Goal: Information Seeking & Learning: Learn about a topic

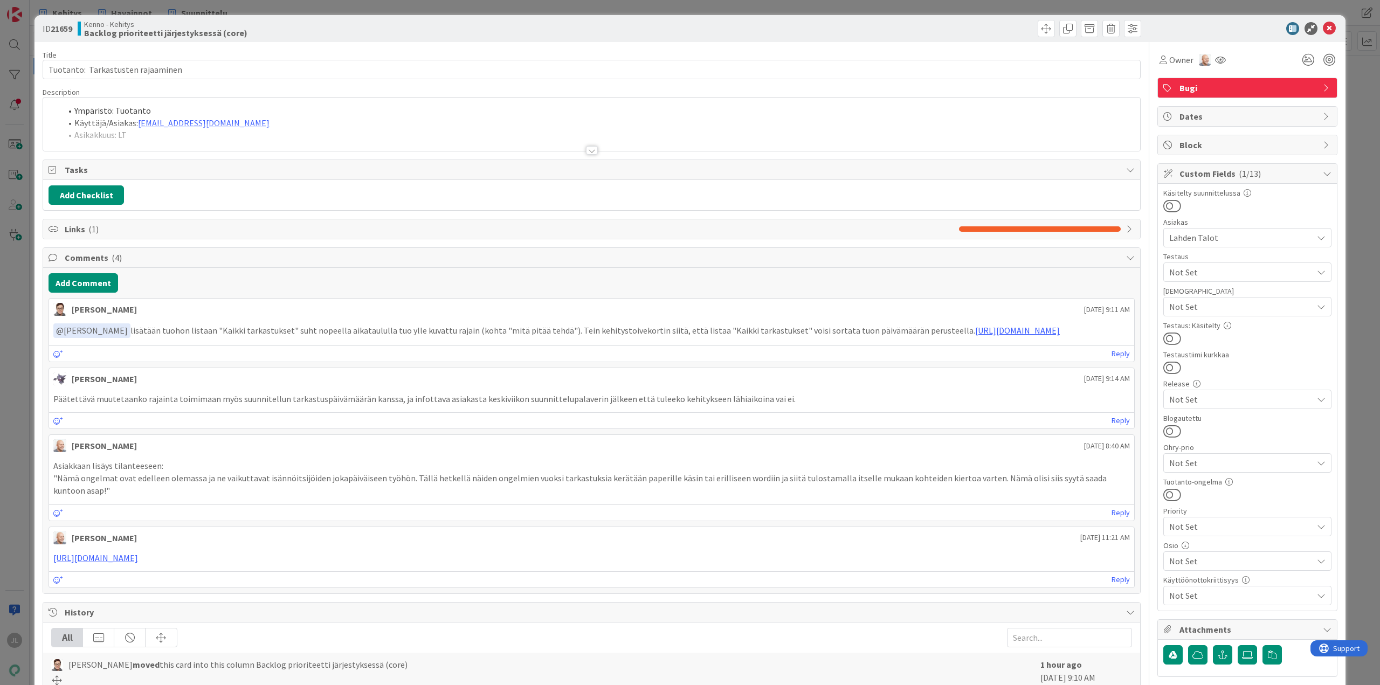
click at [507, 121] on li "Käyttäjä/Asiakas: johanna.salmela@lahdentalot.fi" at bounding box center [597, 123] width 1073 height 12
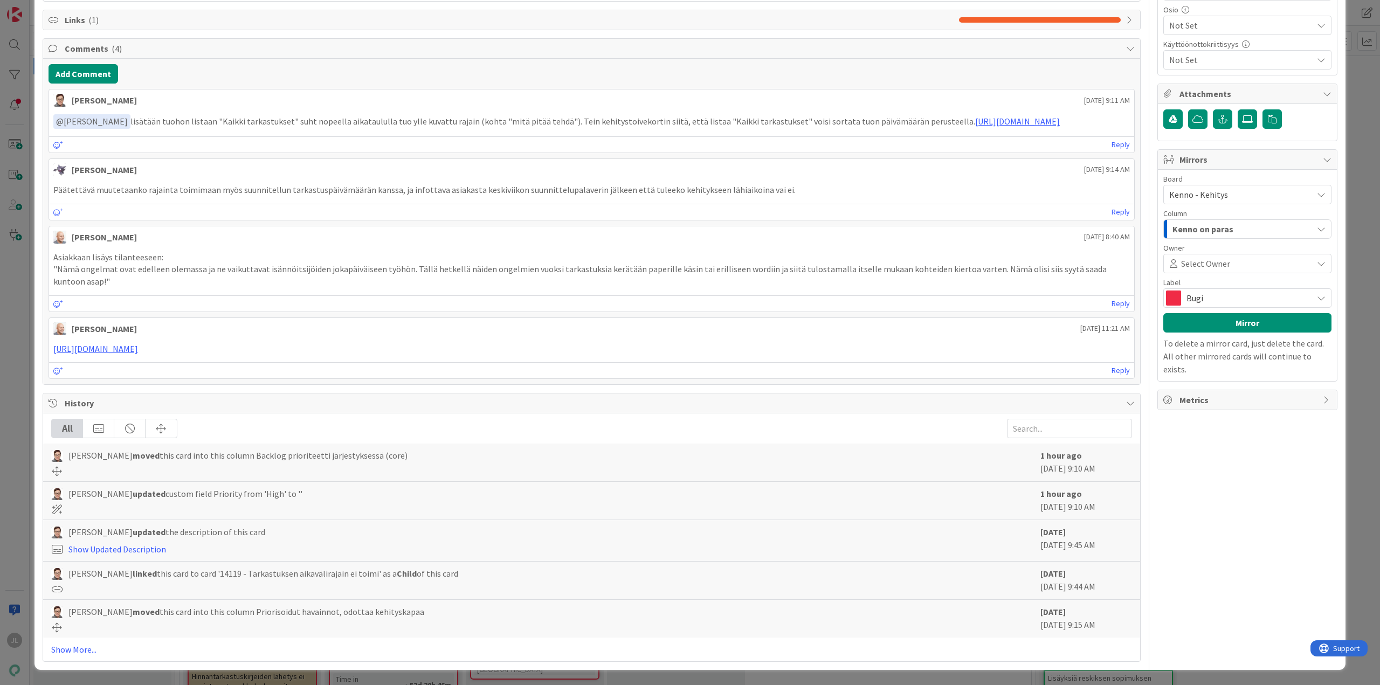
scroll to position [755, 0]
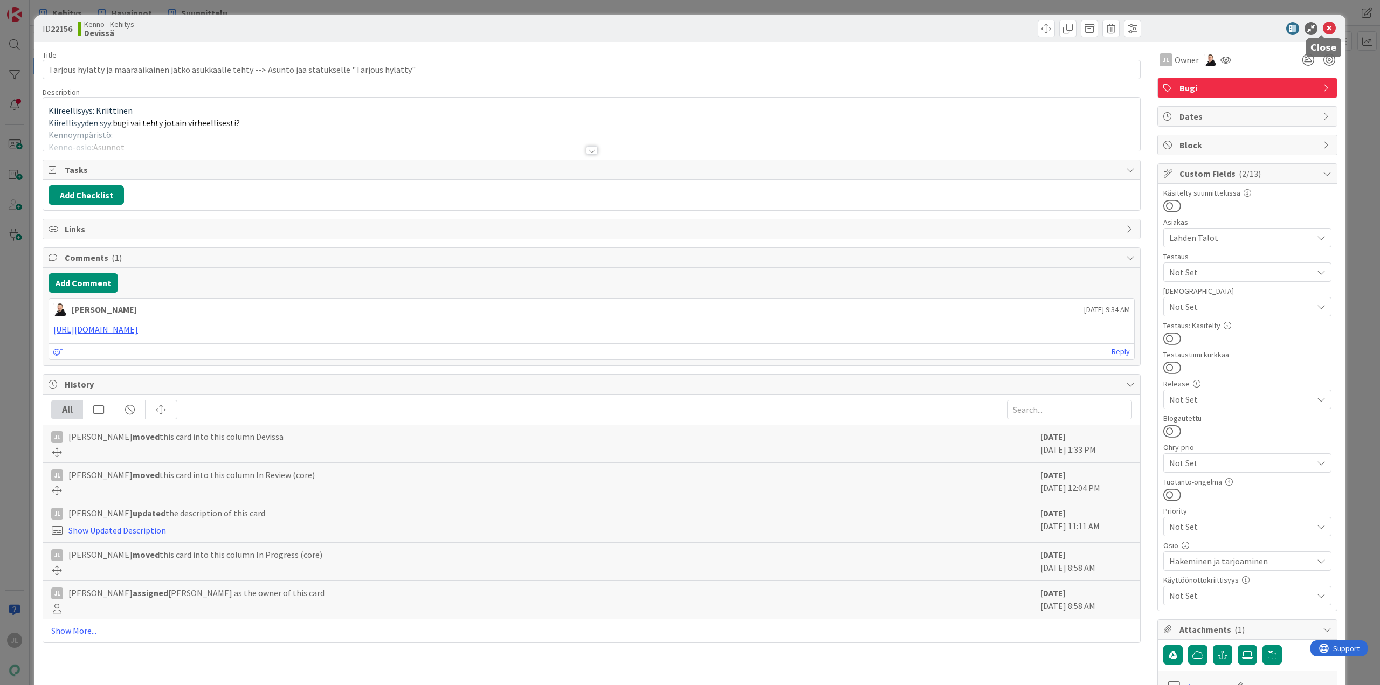
click at [1323, 29] on icon at bounding box center [1329, 28] width 13 height 13
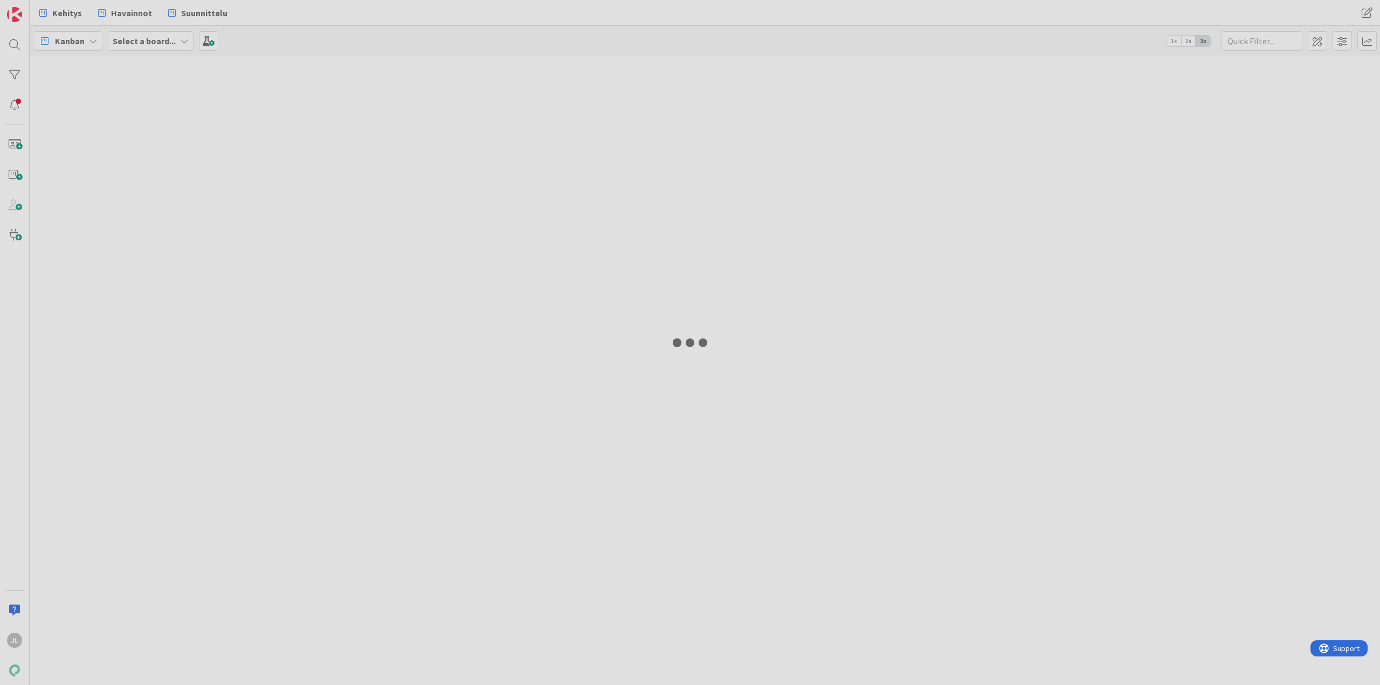
select select "sql"
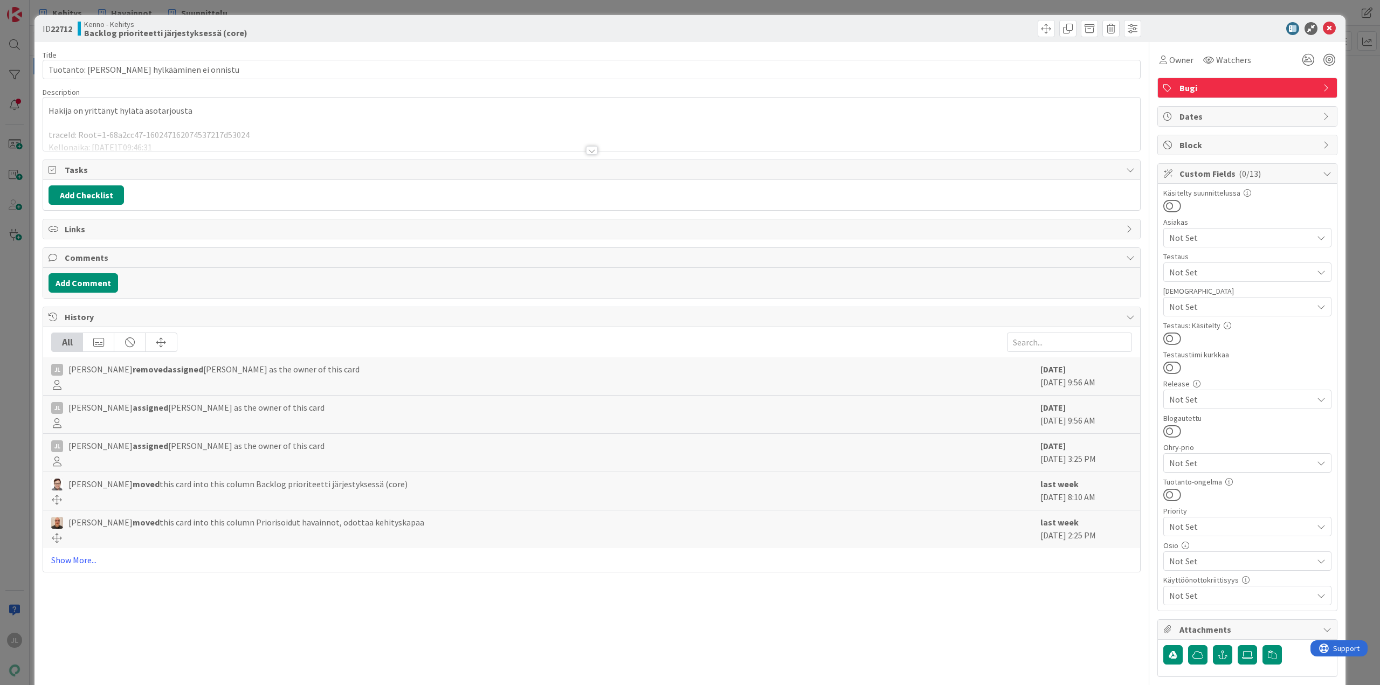
click at [987, 132] on div at bounding box center [591, 136] width 1097 height 27
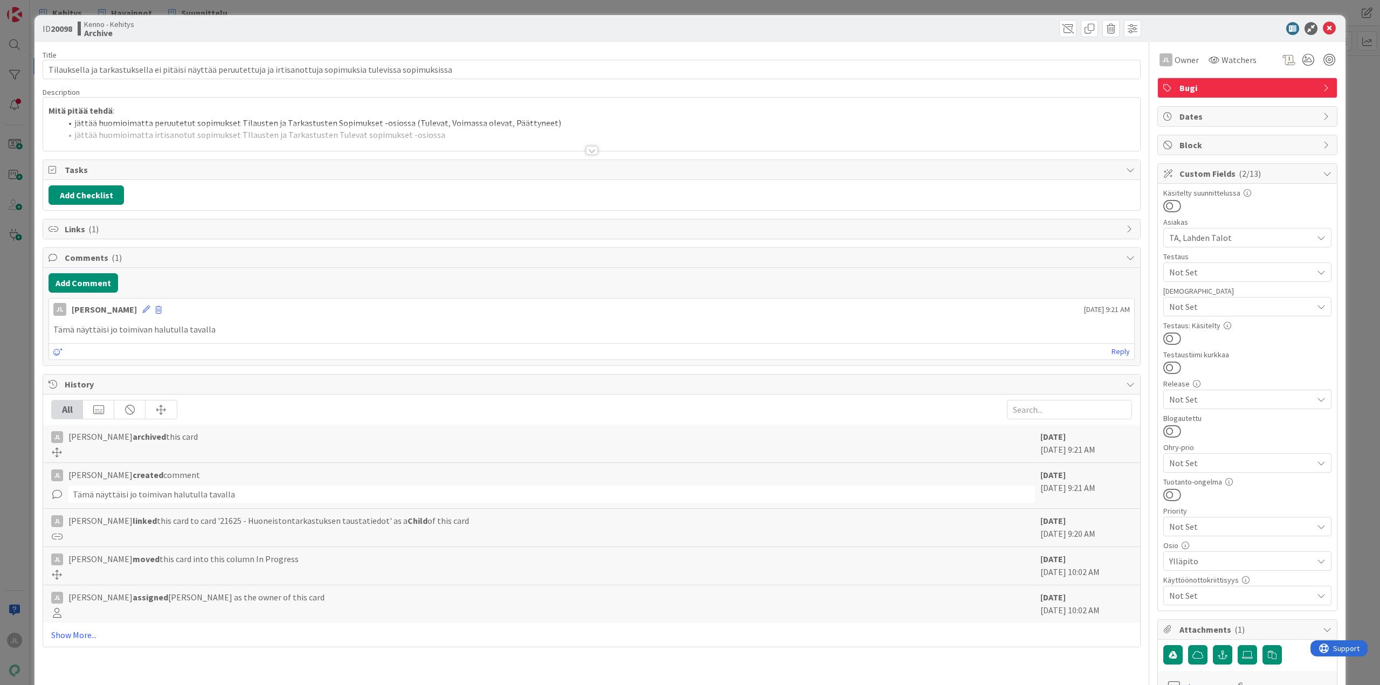
click at [757, 124] on div at bounding box center [591, 136] width 1097 height 27
